Goal: Task Accomplishment & Management: Use online tool/utility

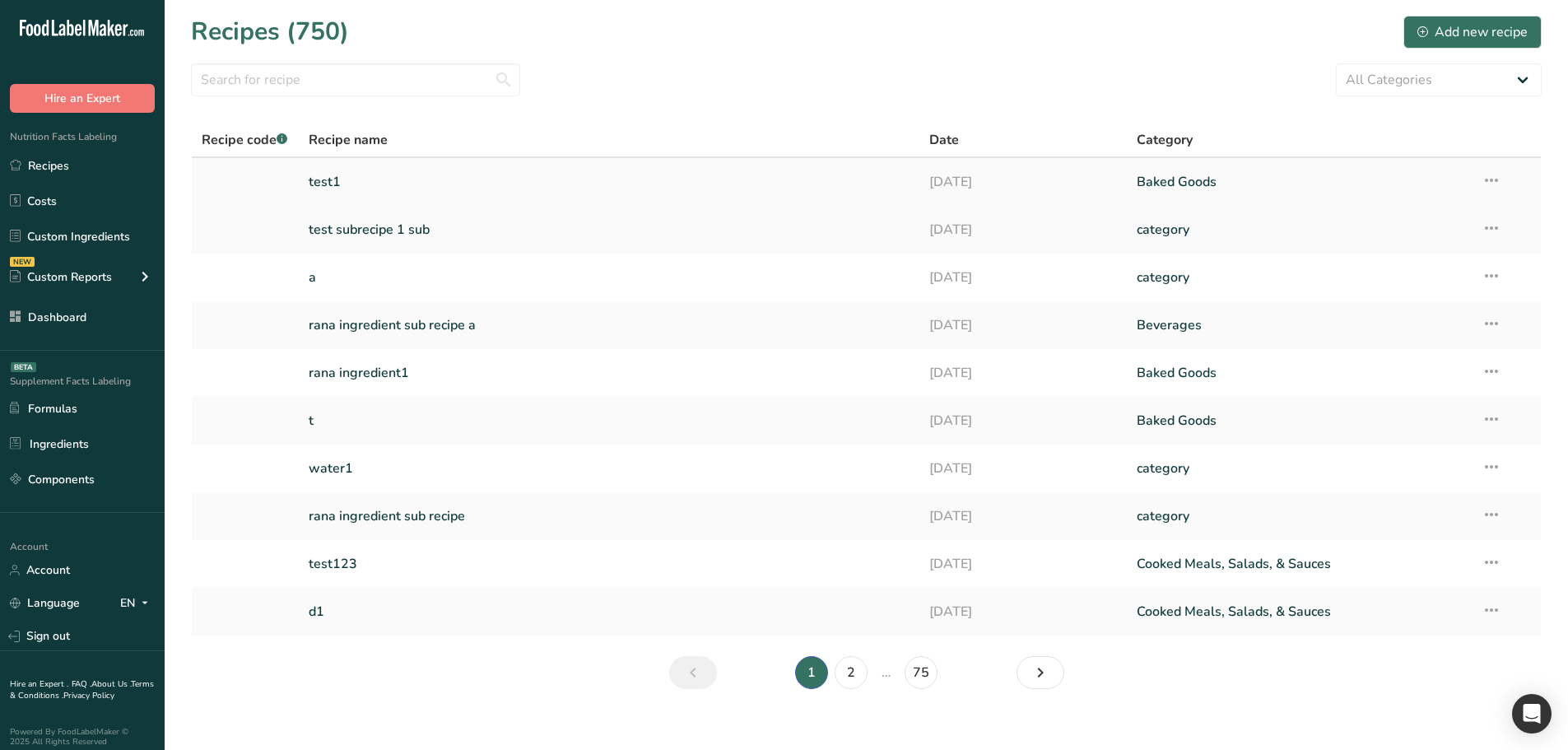
click at [464, 176] on link "test1" at bounding box center [609, 182] width 602 height 35
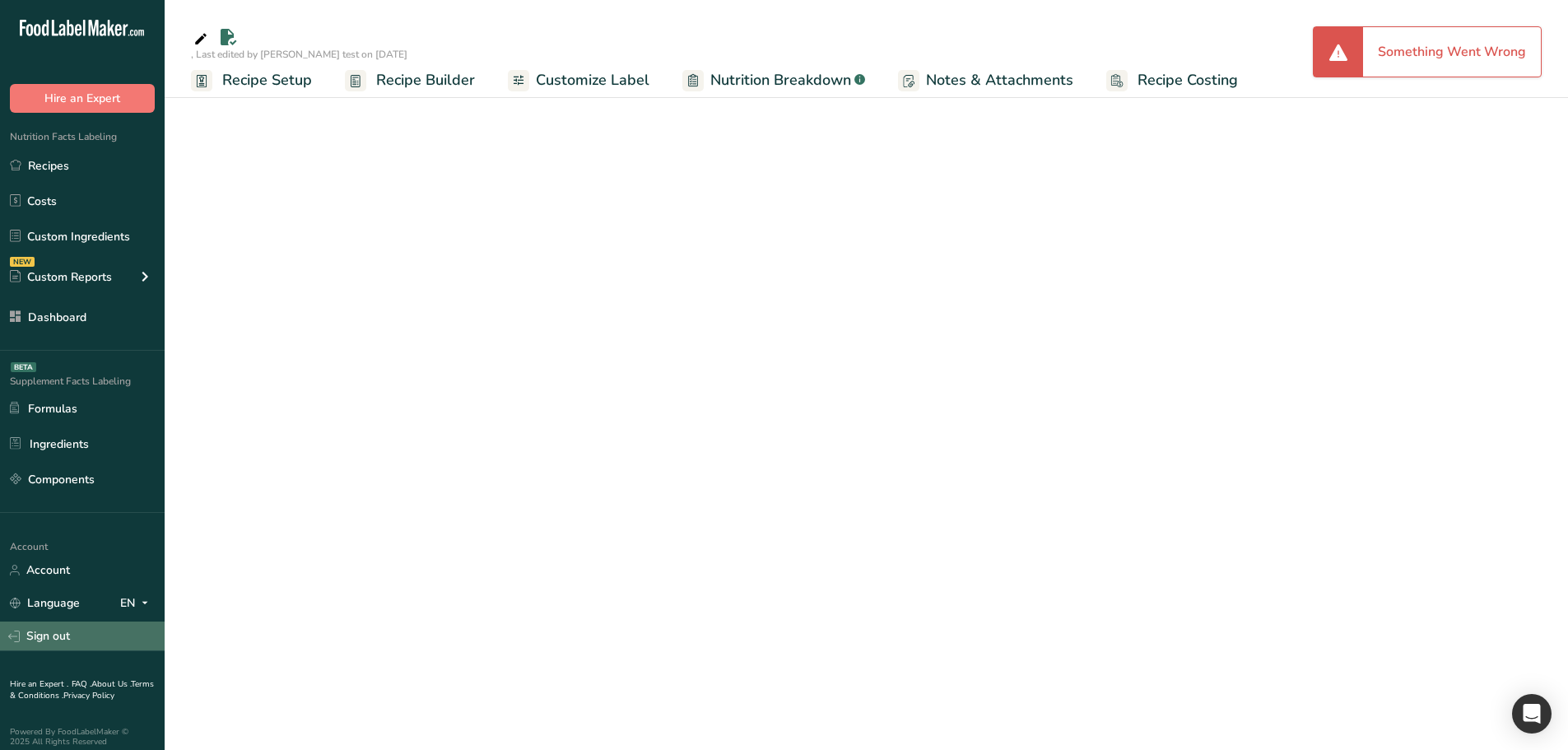
click at [69, 644] on link "Sign out" at bounding box center [82, 636] width 165 height 28
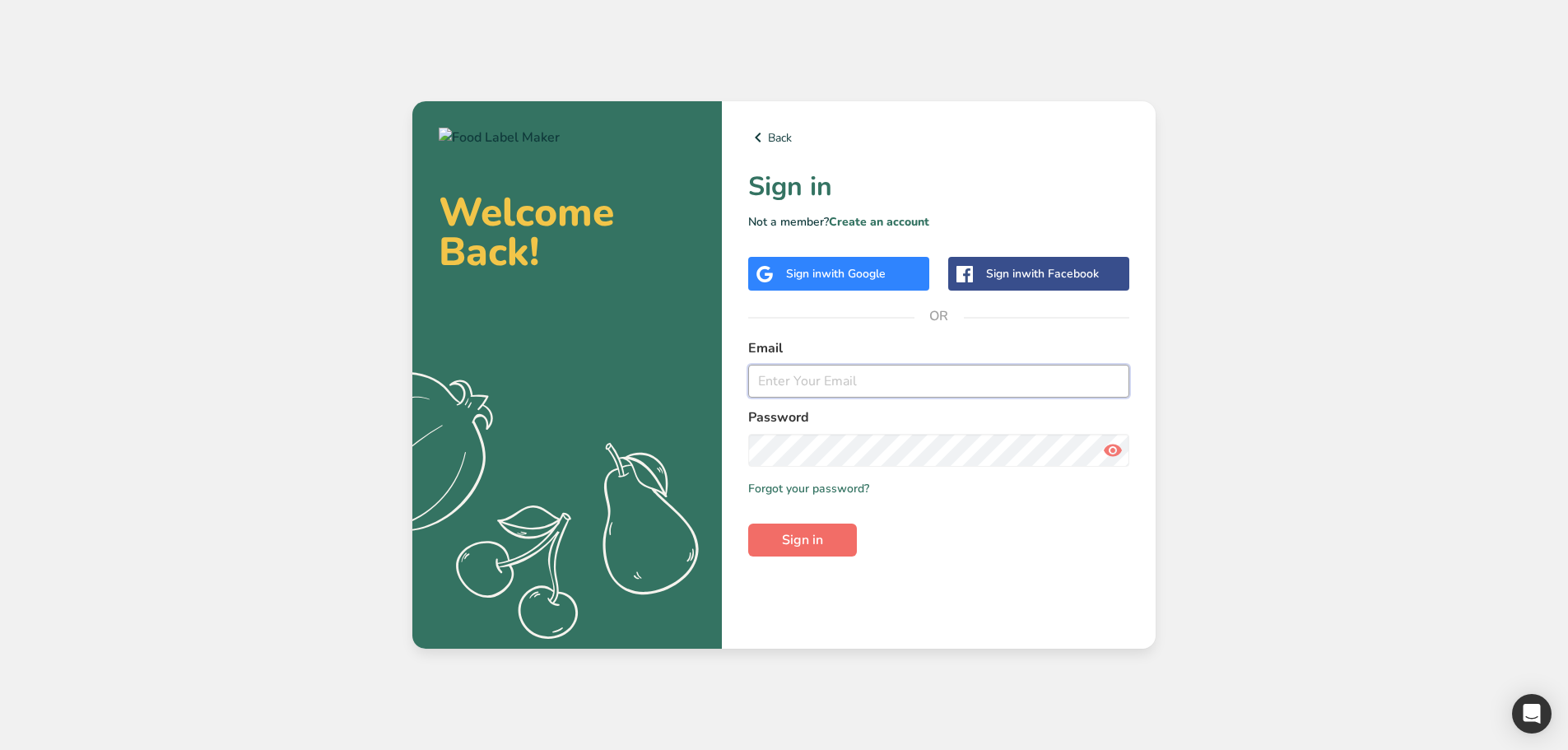
type input "[EMAIL_ADDRESS][DOMAIN_NAME]"
click at [790, 535] on span "Sign in" at bounding box center [802, 540] width 41 height 20
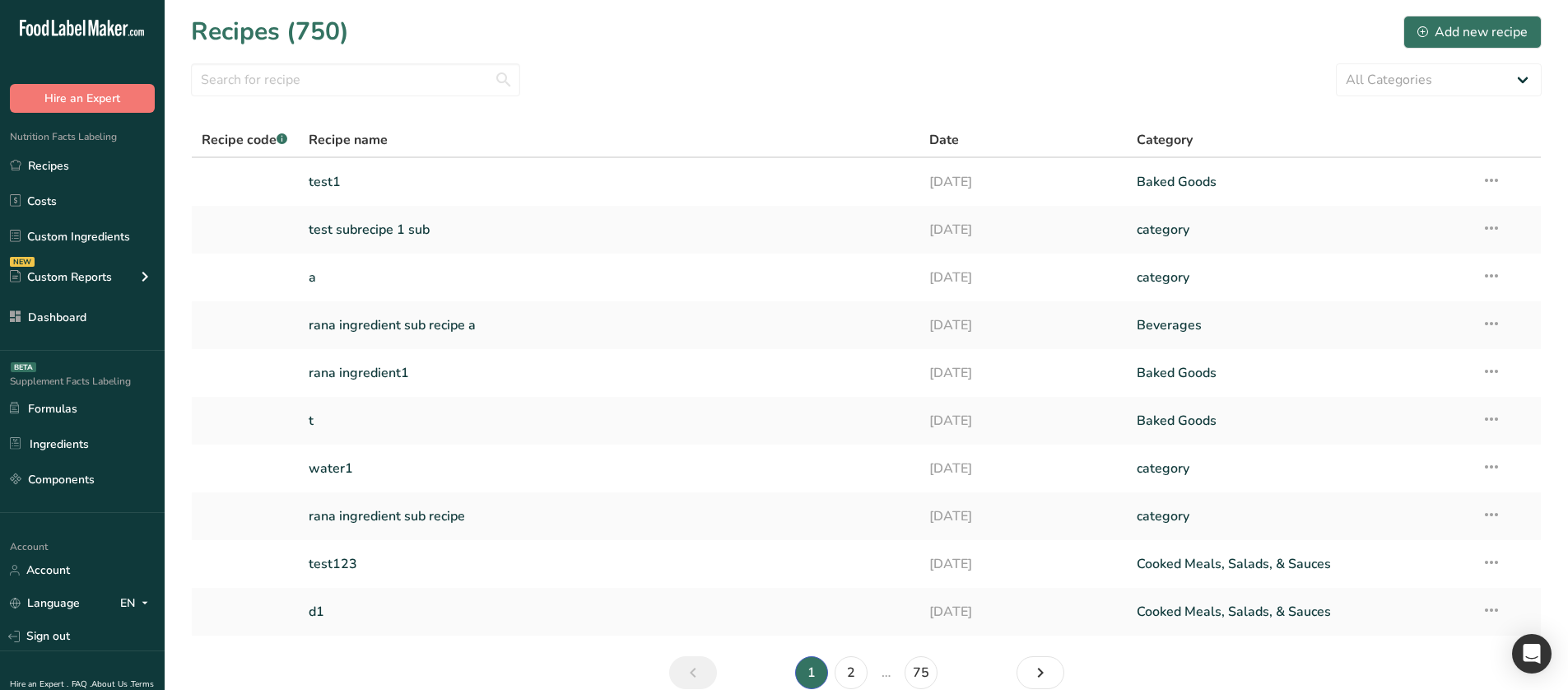
click at [321, 173] on link "test1" at bounding box center [609, 182] width 602 height 35
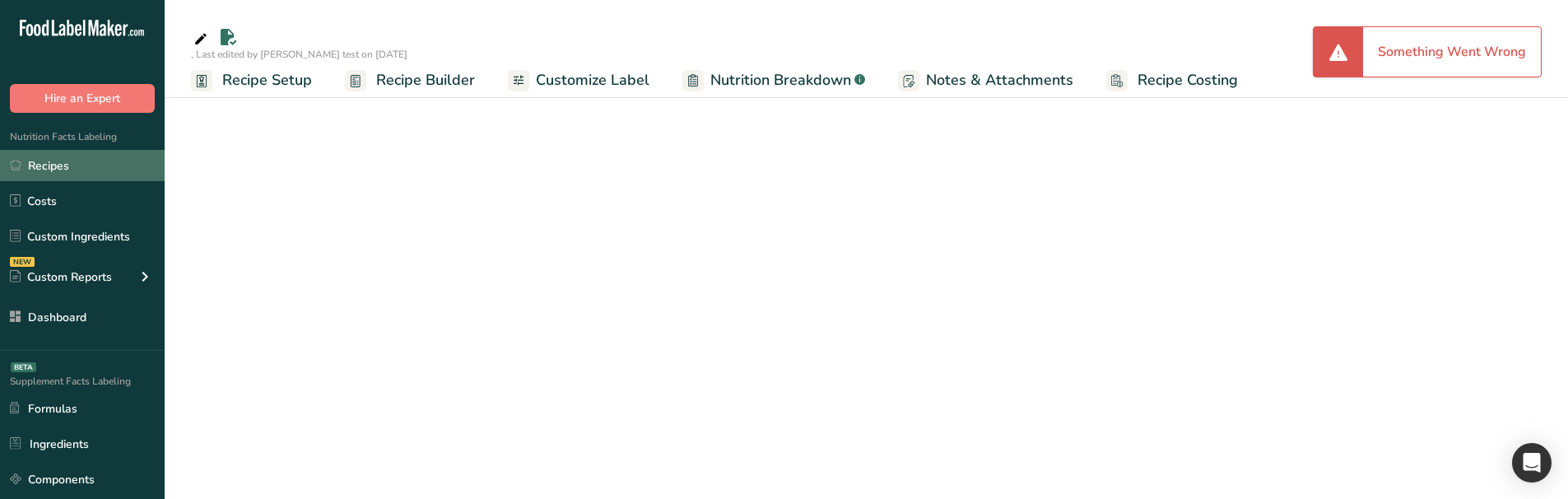
click at [54, 161] on link "Recipes" at bounding box center [82, 165] width 165 height 31
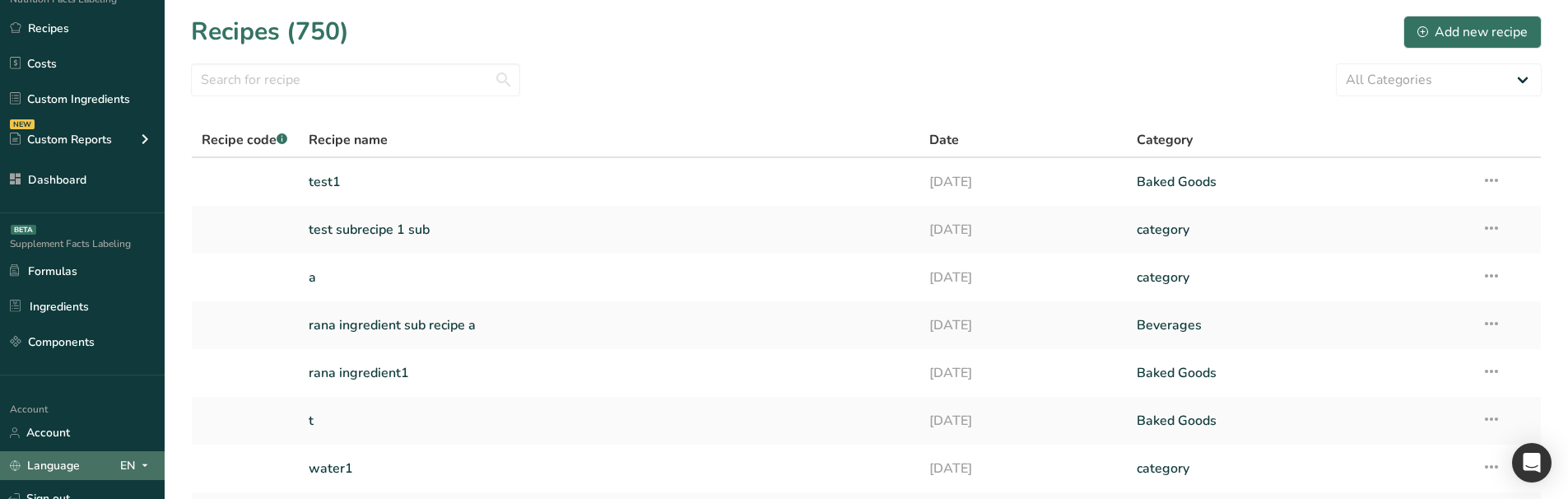
scroll to position [165, 0]
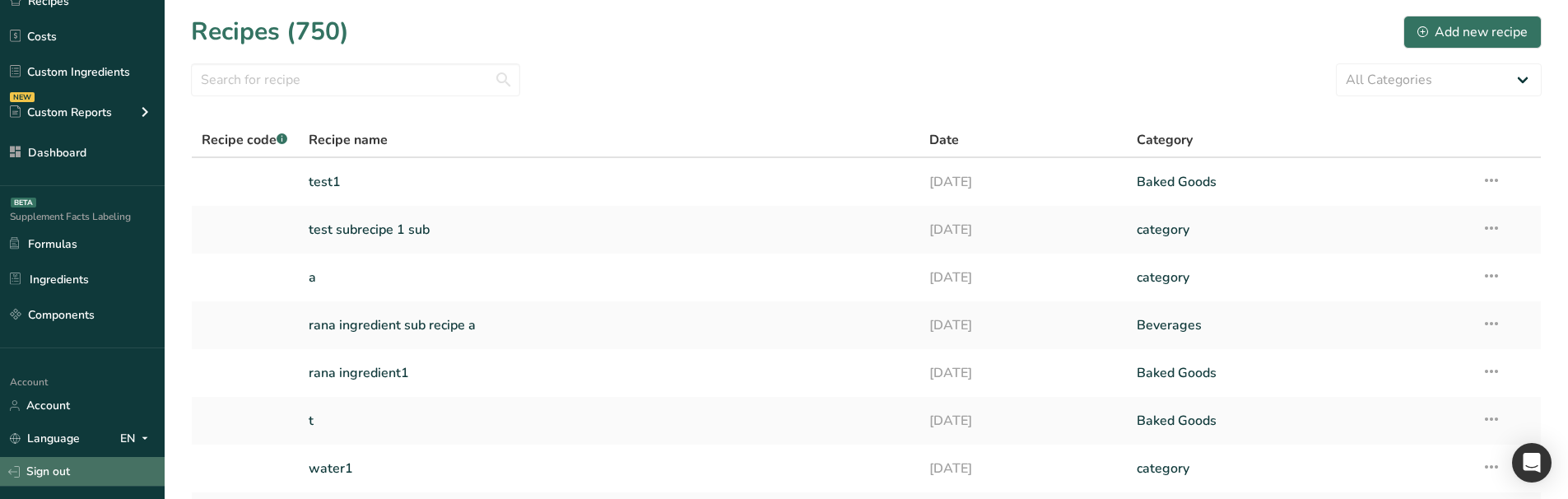
click at [70, 464] on link "Sign out" at bounding box center [82, 471] width 165 height 28
